Goal: Task Accomplishment & Management: Manage account settings

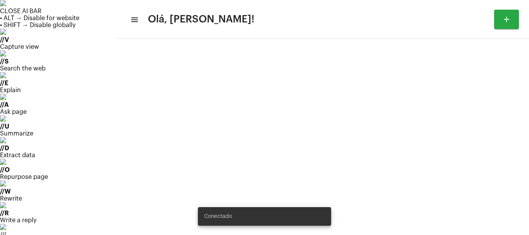
scroll to position [71, 0]
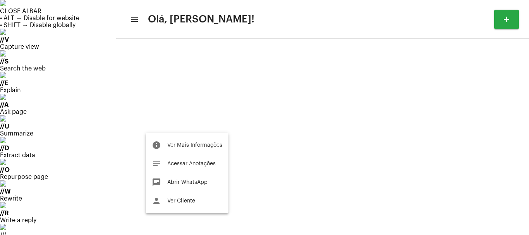
click at [49, 77] on div at bounding box center [264, 117] width 529 height 235
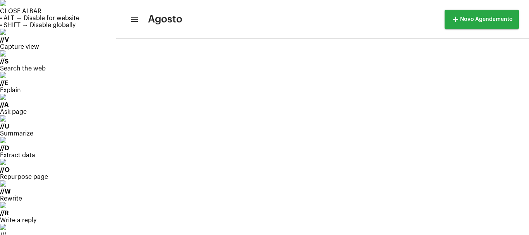
scroll to position [224, 0]
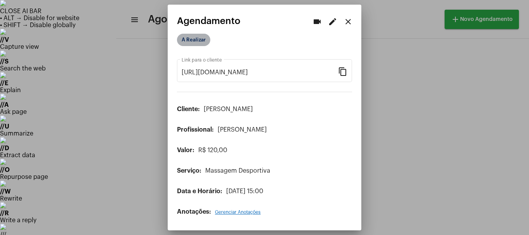
click at [201, 37] on mat-chip "A Realizar" at bounding box center [193, 40] width 33 height 12
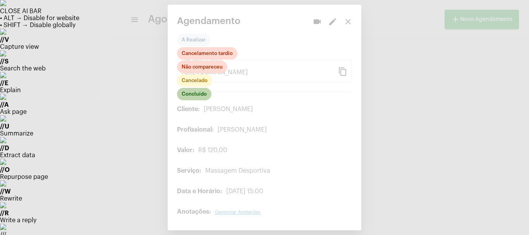
click at [195, 94] on mat-chip "Concluído" at bounding box center [194, 94] width 34 height 12
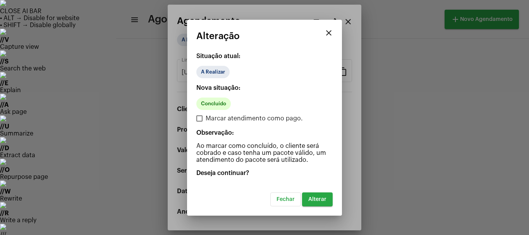
click at [325, 201] on span "Alterar" at bounding box center [317, 199] width 18 height 5
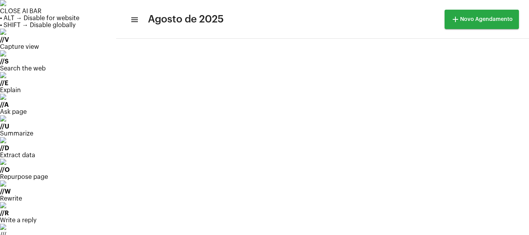
scroll to position [26, 0]
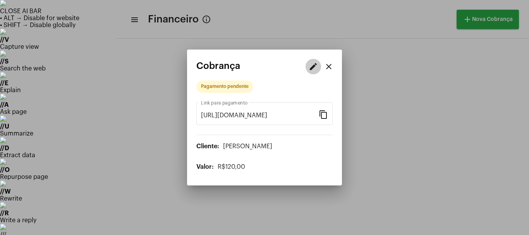
click at [311, 72] on button "edit" at bounding box center [313, 66] width 15 height 15
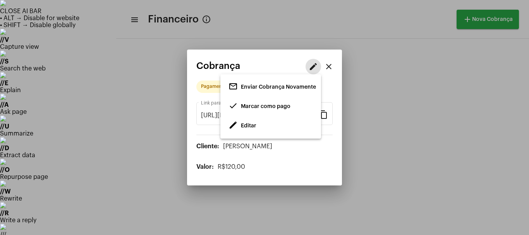
click at [256, 105] on span "Marcar como pago" at bounding box center [266, 106] width 50 height 5
